Goal: Task Accomplishment & Management: Complete application form

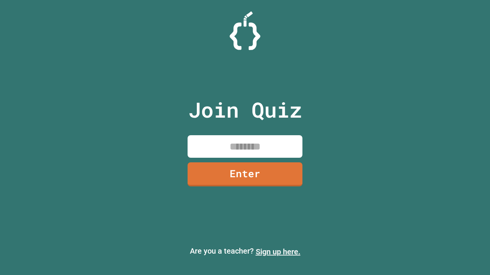
click at [278, 252] on link "Sign up here." at bounding box center [277, 251] width 45 height 9
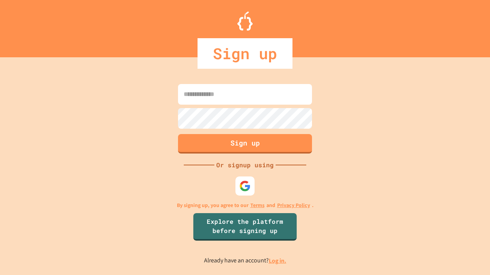
click at [278, 261] on link "Log in." at bounding box center [278, 261] width 18 height 8
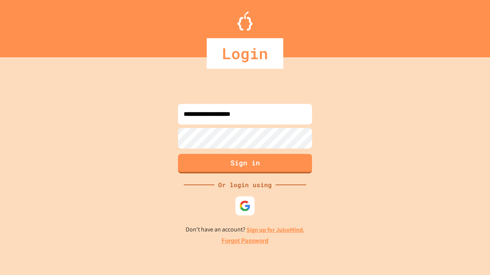
type input "**********"
